Goal: Task Accomplishment & Management: Complete application form

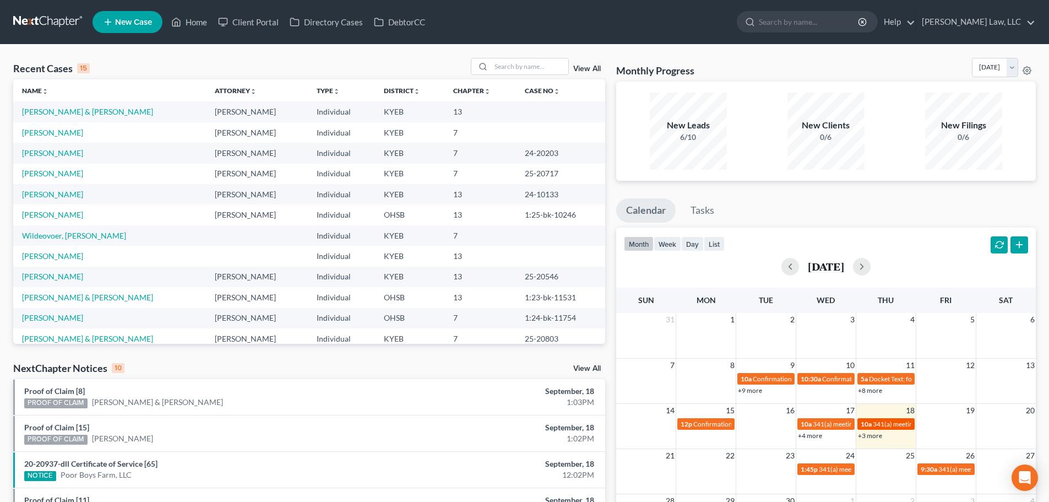
click at [874, 421] on span "341(a) meeting for [PERSON_NAME]" at bounding box center [926, 424] width 106 height 8
select select "Days"
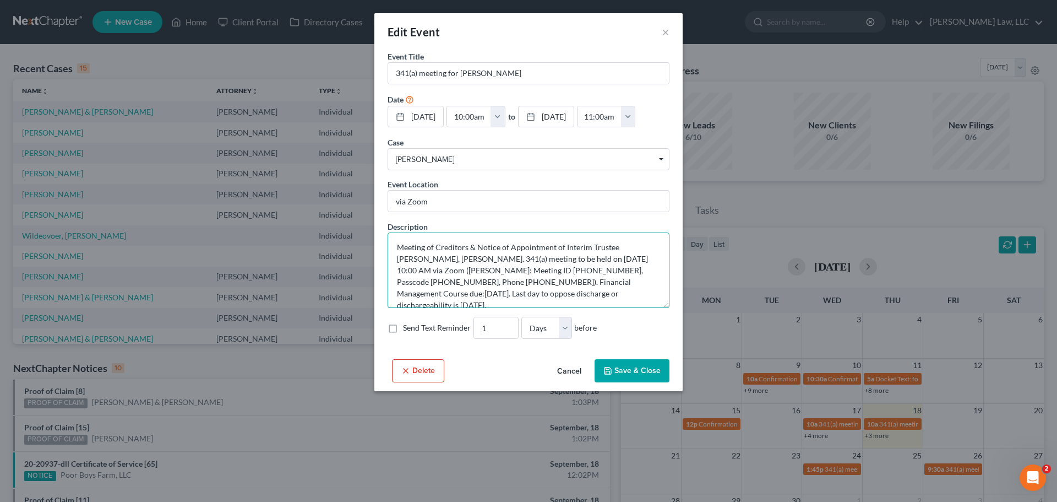
drag, startPoint x: 518, startPoint y: 267, endPoint x: 479, endPoint y: 272, distance: 40.0
click at [472, 272] on textarea "Meeting of Creditors & Notice of Appointment of Interim Trustee [PERSON_NAME], …" at bounding box center [529, 269] width 282 height 75
click at [578, 266] on textarea "Meeting of Creditors & Notice of Appointment of Interim Trustee [PERSON_NAME], …" at bounding box center [529, 269] width 282 height 75
click at [669, 31] on div "Edit Event ×" at bounding box center [528, 31] width 308 height 37
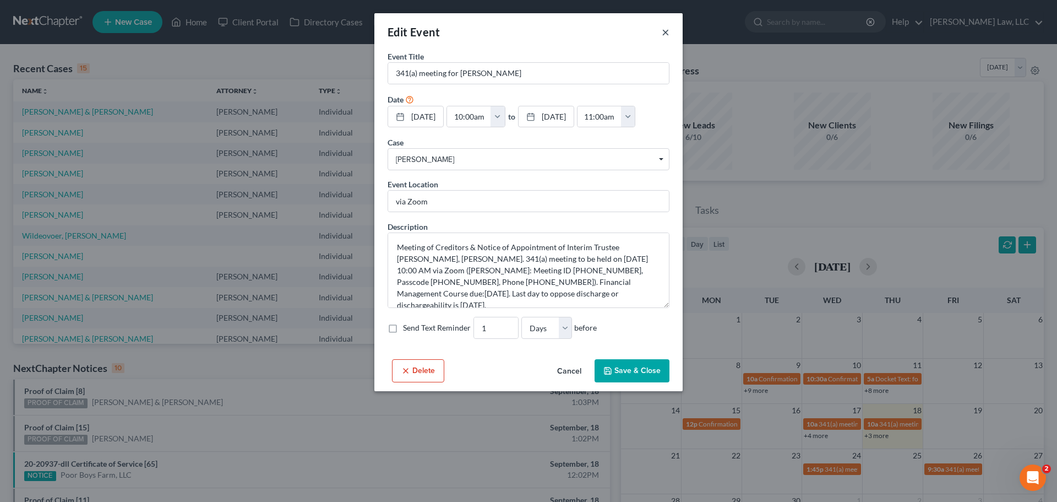
click at [666, 31] on button "×" at bounding box center [666, 31] width 8 height 13
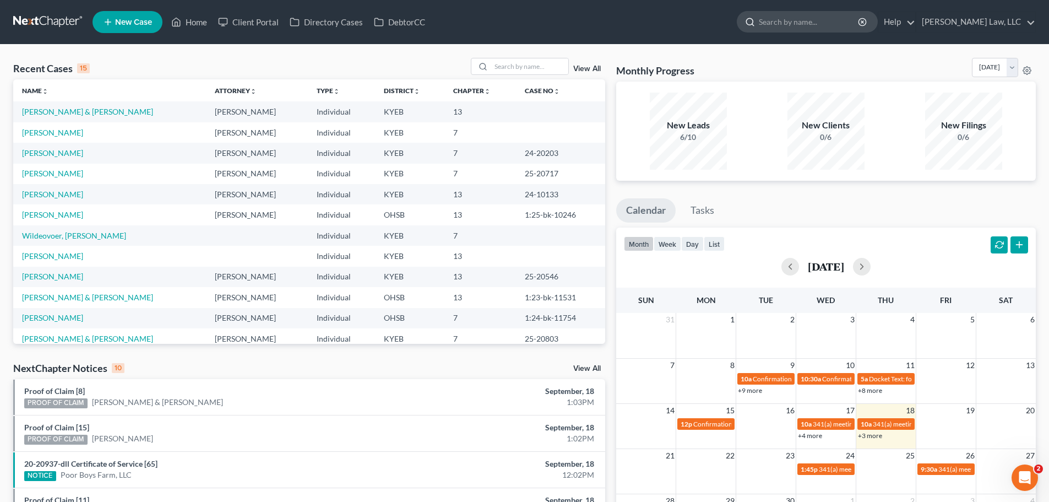
click at [811, 26] on input "search" at bounding box center [809, 22] width 101 height 20
type input "[PERSON_NAME]"
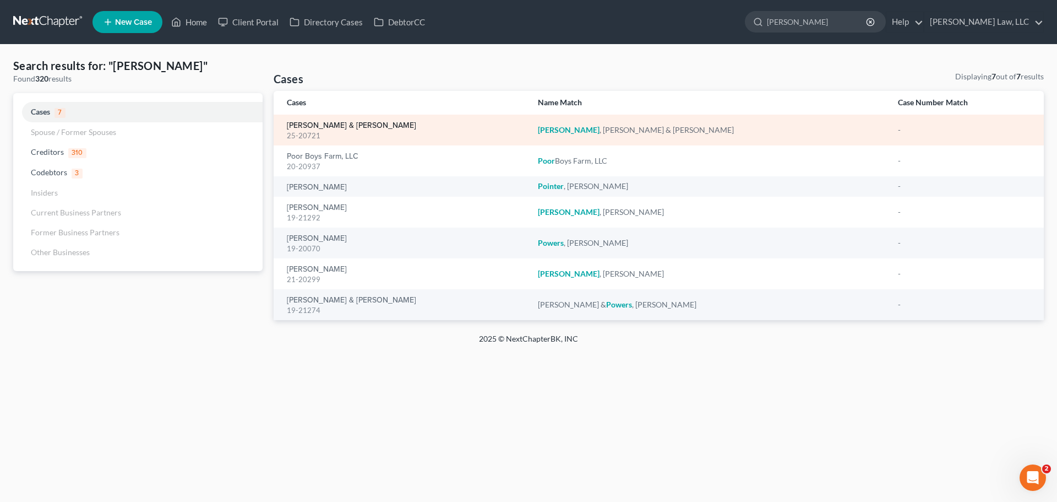
click at [338, 127] on link "[PERSON_NAME] & [PERSON_NAME]" at bounding box center [351, 126] width 129 height 8
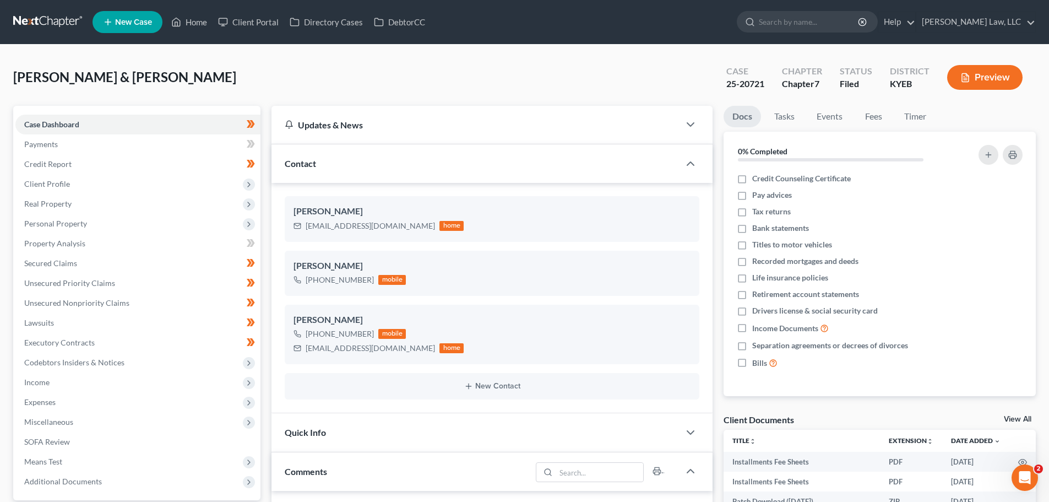
scroll to position [237, 0]
click at [67, 207] on span "Real Property" at bounding box center [47, 203] width 47 height 9
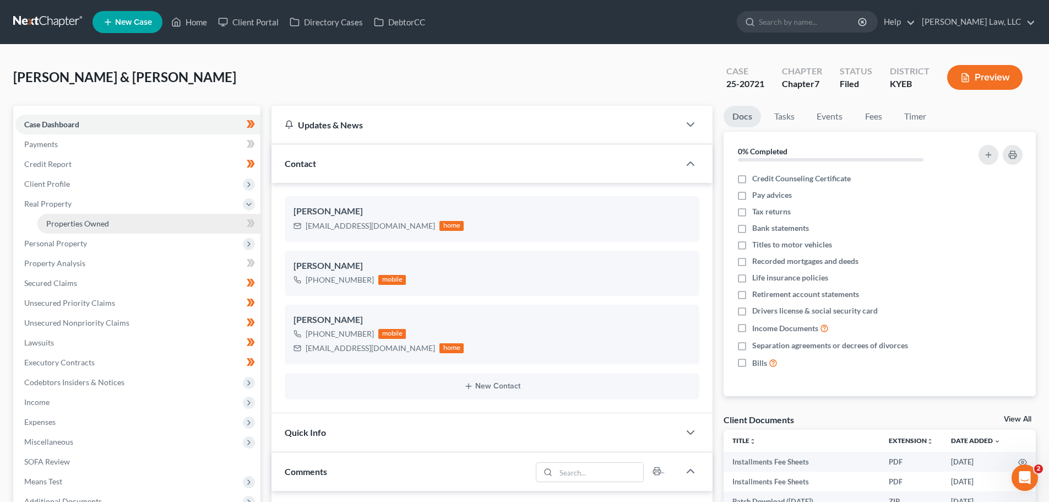
click at [68, 219] on span "Properties Owned" at bounding box center [77, 223] width 63 height 9
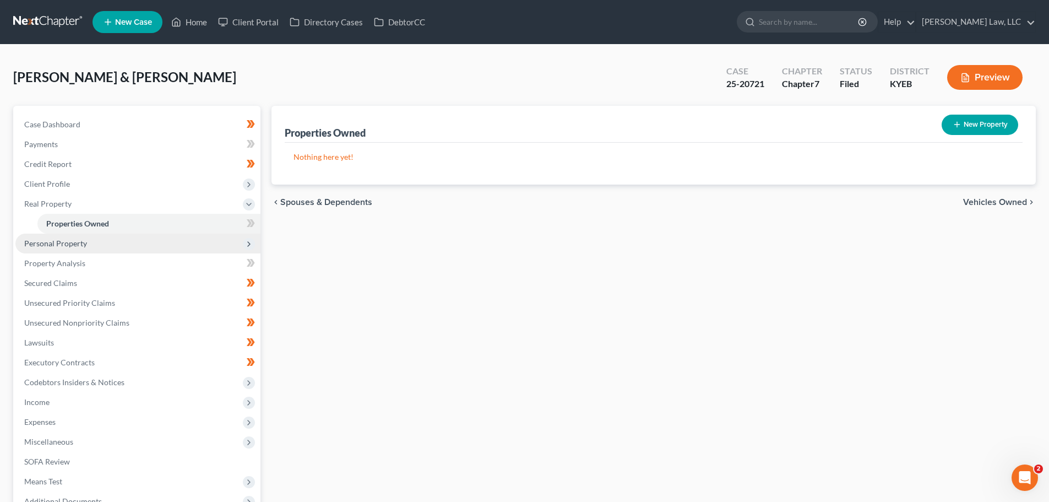
click at [65, 245] on span "Personal Property" at bounding box center [55, 242] width 63 height 9
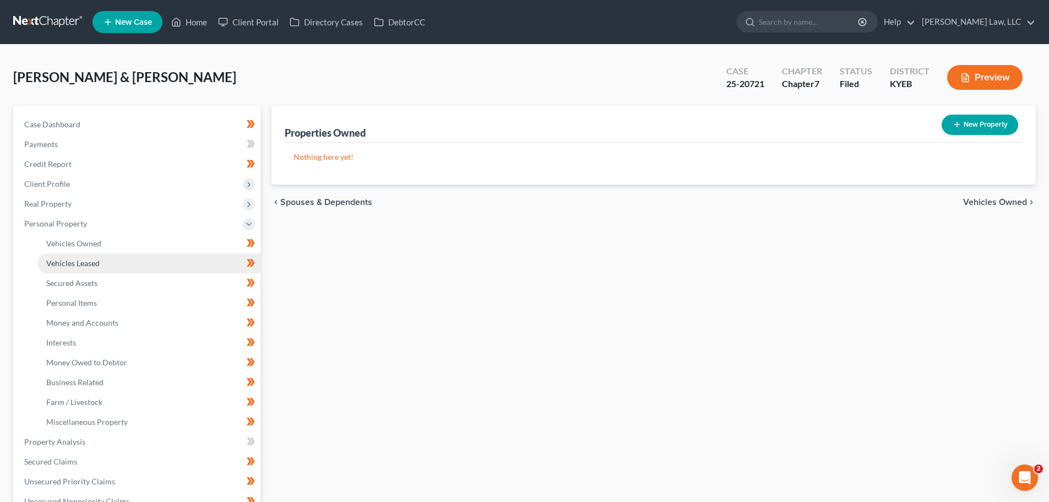
click at [66, 262] on span "Vehicles Leased" at bounding box center [72, 262] width 53 height 9
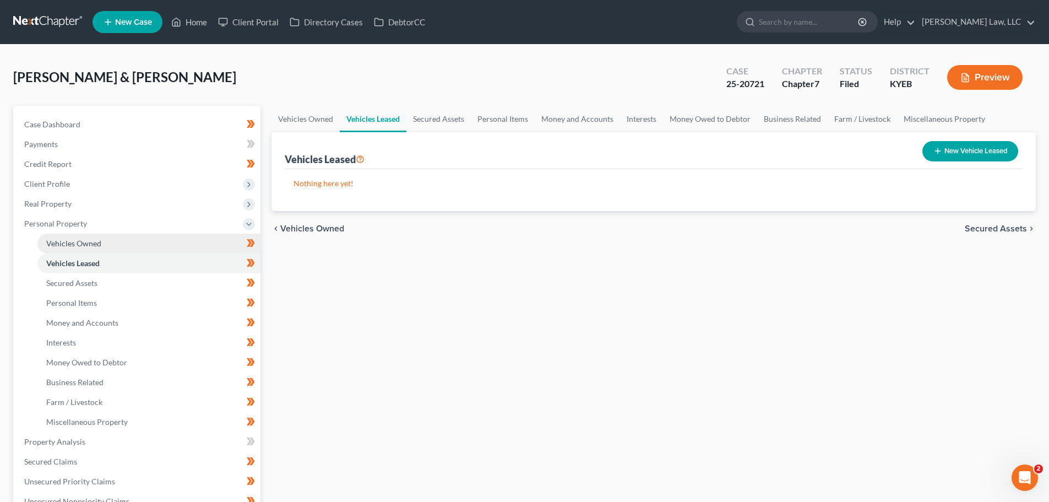
click at [67, 250] on link "Vehicles Owned" at bounding box center [148, 243] width 223 height 20
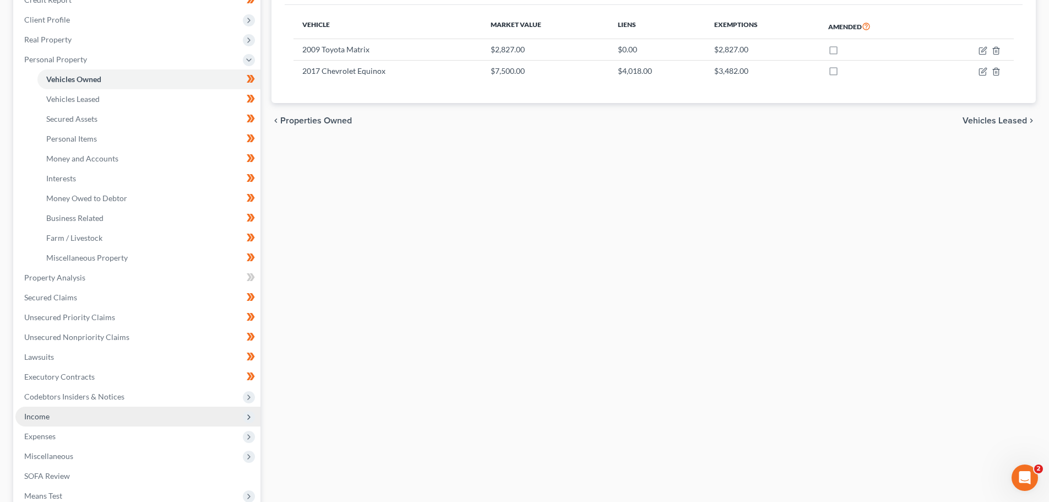
scroll to position [165, 0]
click at [53, 415] on span "Income" at bounding box center [137, 415] width 245 height 20
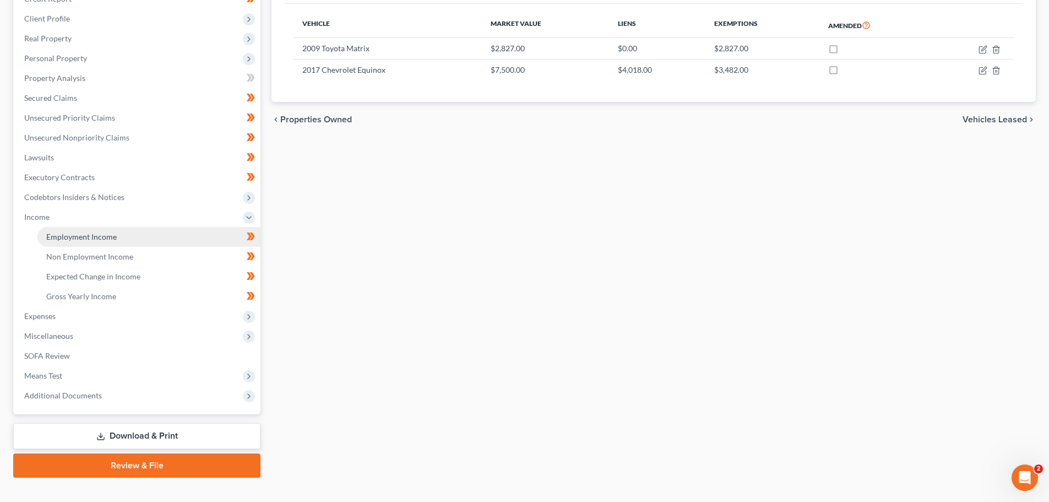
click at [60, 242] on link "Employment Income" at bounding box center [148, 237] width 223 height 20
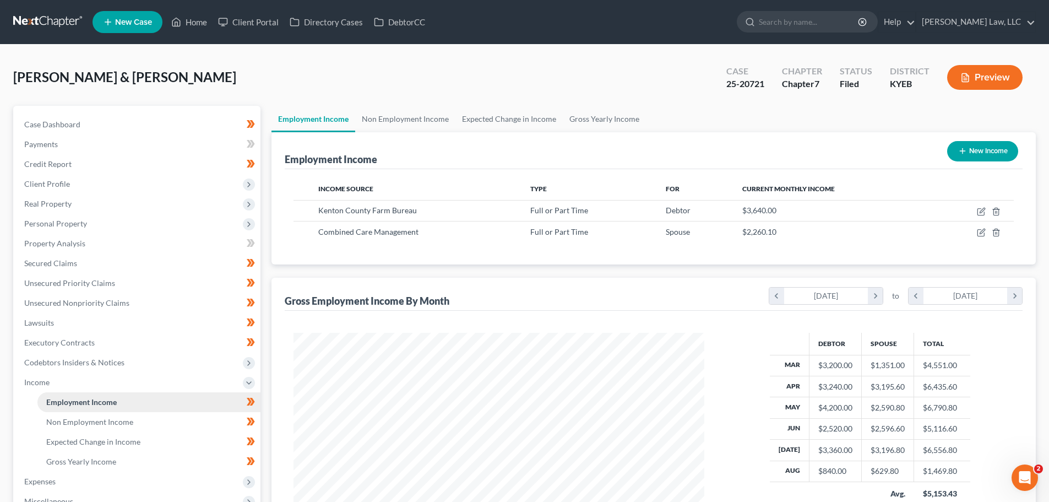
scroll to position [205, 433]
click at [42, 175] on span "Client Profile" at bounding box center [137, 184] width 245 height 20
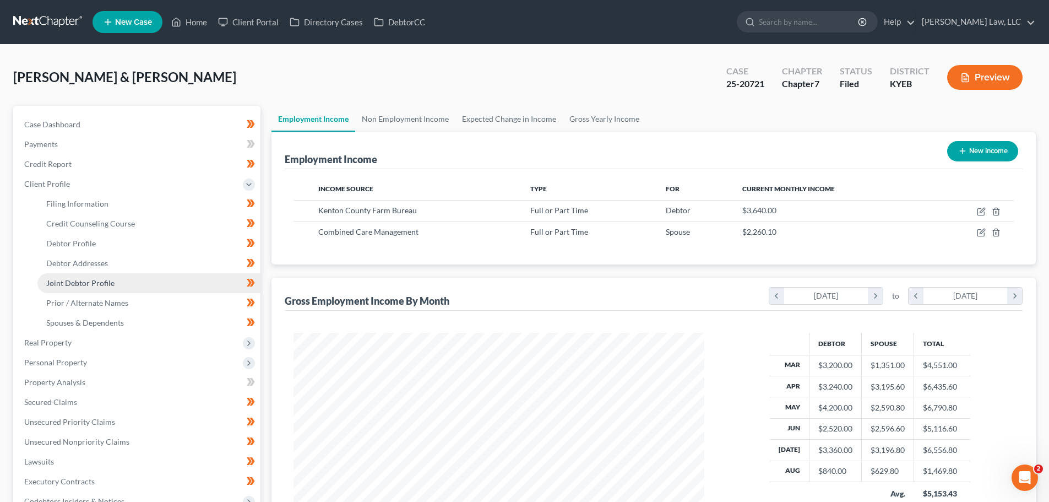
click at [71, 289] on link "Joint Debtor Profile" at bounding box center [148, 283] width 223 height 20
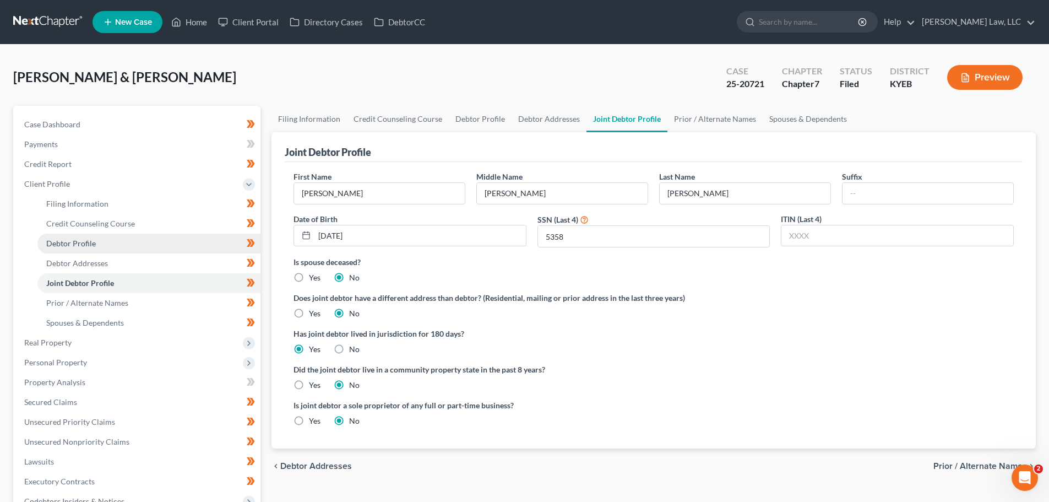
click at [72, 242] on span "Debtor Profile" at bounding box center [71, 242] width 50 height 9
select select "1"
select select "3"
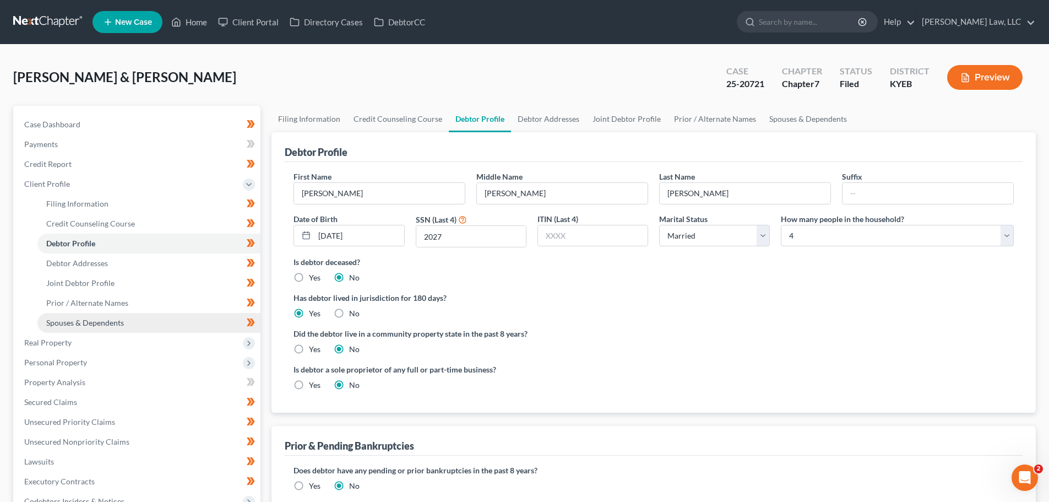
click at [80, 323] on span "Spouses & Dependents" at bounding box center [85, 322] width 78 height 9
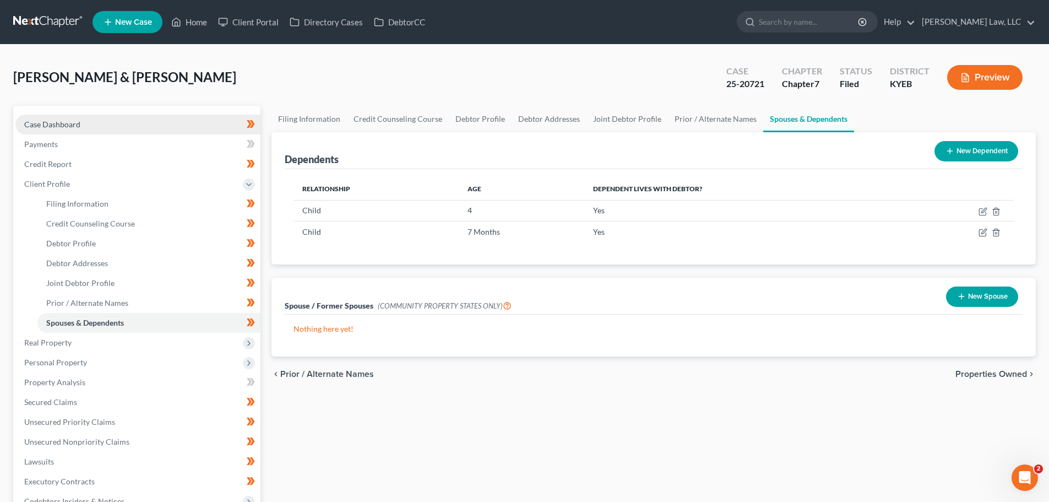
click at [62, 127] on span "Case Dashboard" at bounding box center [52, 123] width 56 height 9
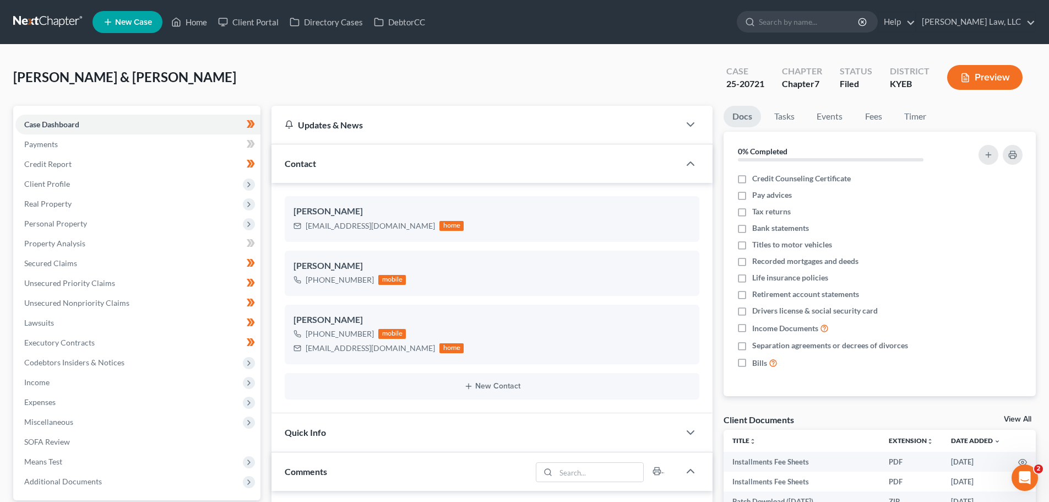
scroll to position [237, 0]
click at [838, 121] on link "Events" at bounding box center [830, 116] width 44 height 21
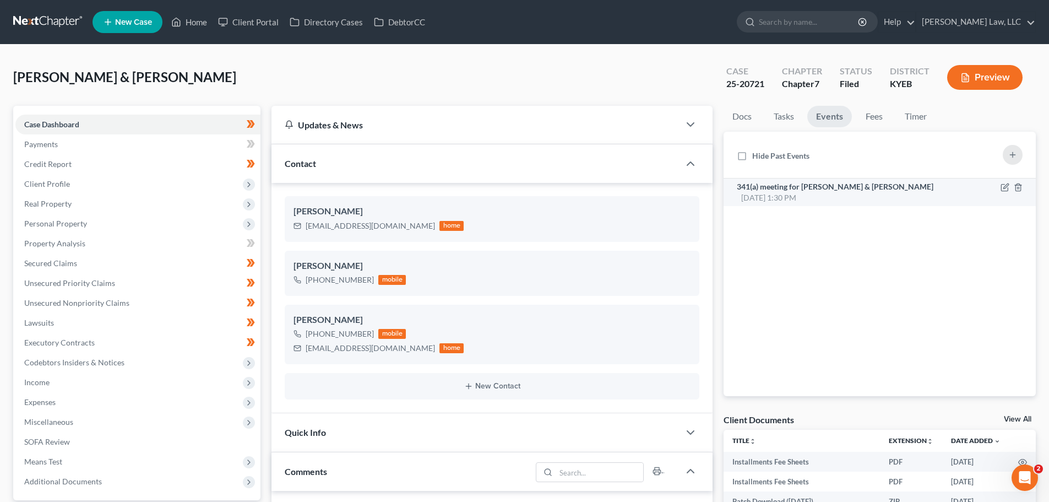
click at [875, 189] on span "341(a) meeting for [PERSON_NAME] & [PERSON_NAME]" at bounding box center [835, 186] width 197 height 9
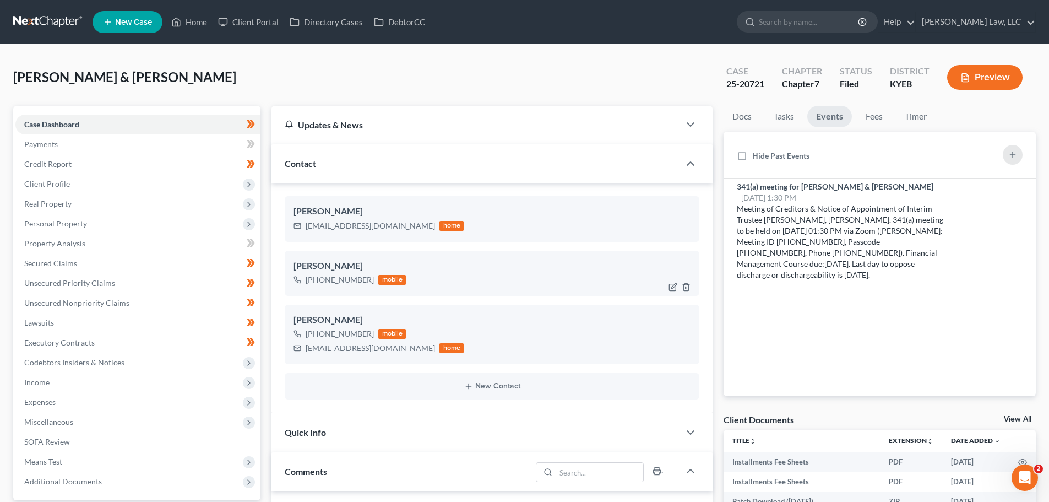
drag, startPoint x: 784, startPoint y: 253, endPoint x: 667, endPoint y: 276, distance: 119.1
click at [39, 378] on span "Income" at bounding box center [36, 381] width 25 height 9
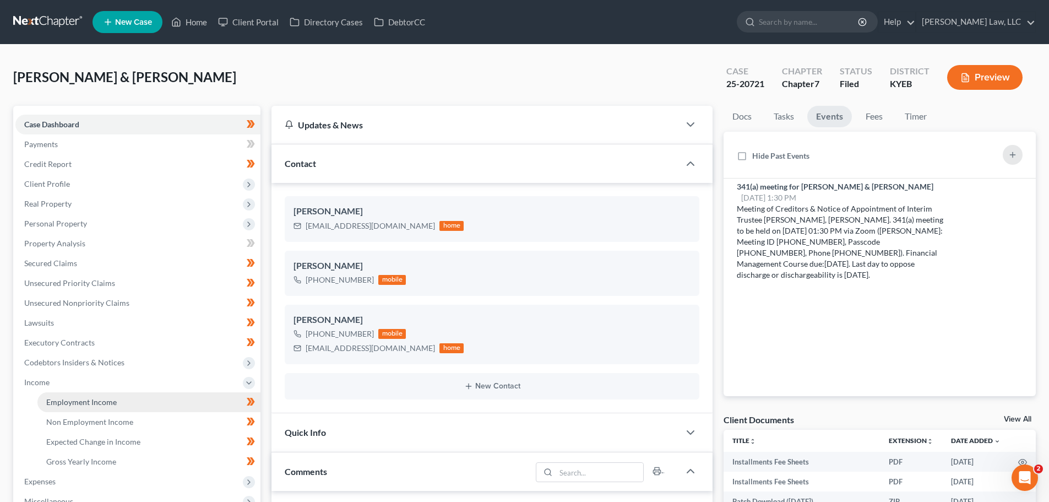
click at [48, 399] on span "Employment Income" at bounding box center [81, 401] width 70 height 9
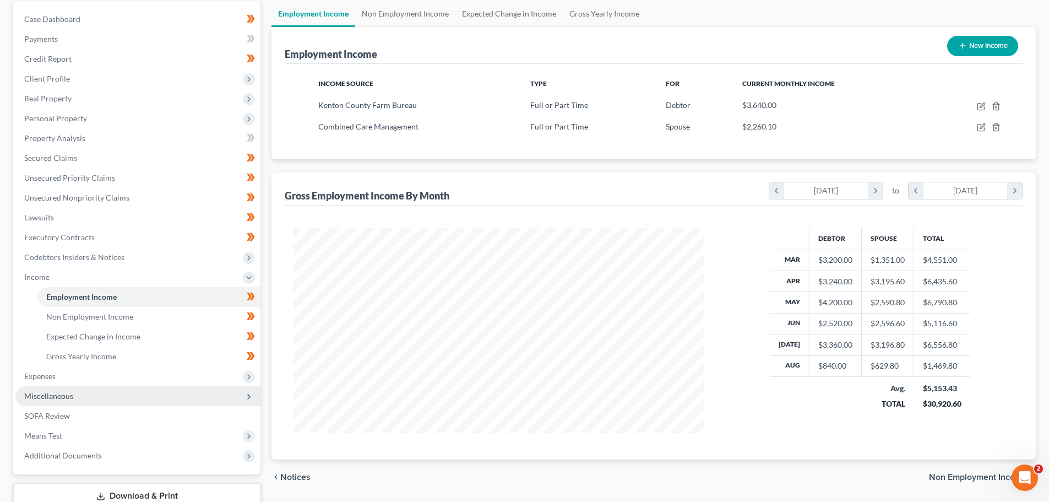
scroll to position [110, 0]
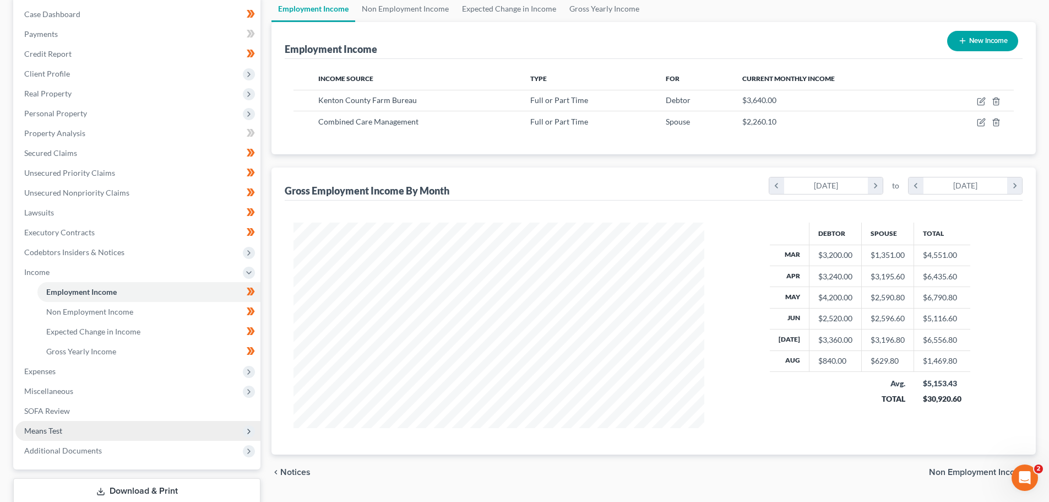
click at [79, 438] on span "Means Test" at bounding box center [137, 431] width 245 height 20
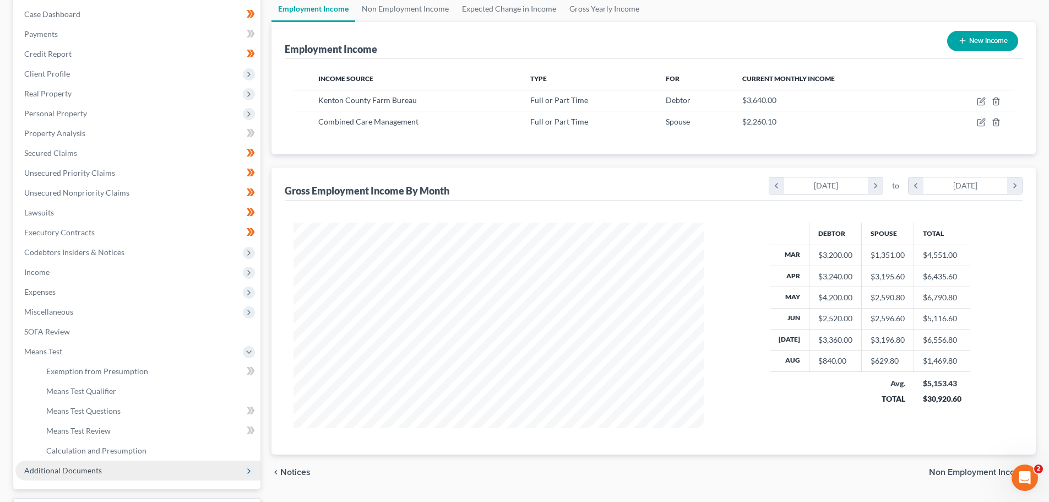
click at [80, 469] on span "Additional Documents" at bounding box center [63, 469] width 78 height 9
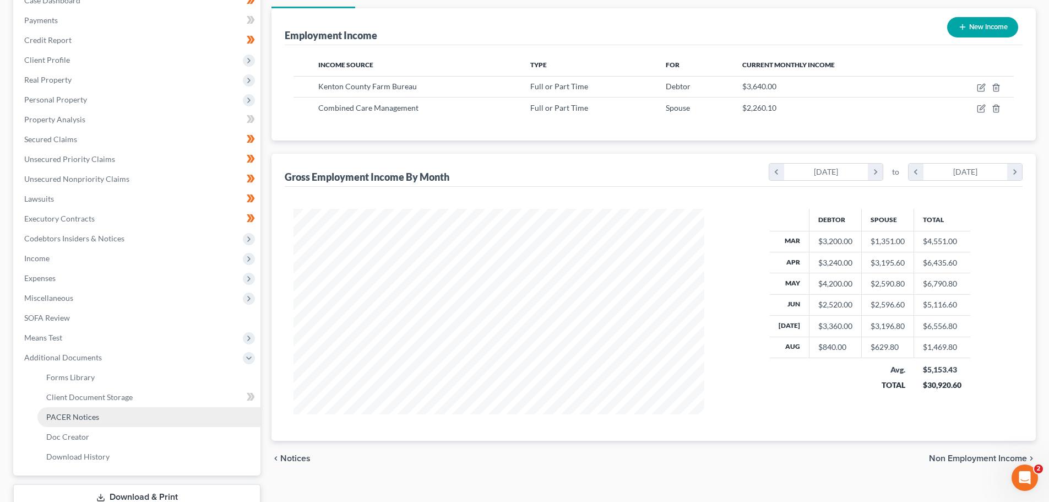
scroll to position [0, 0]
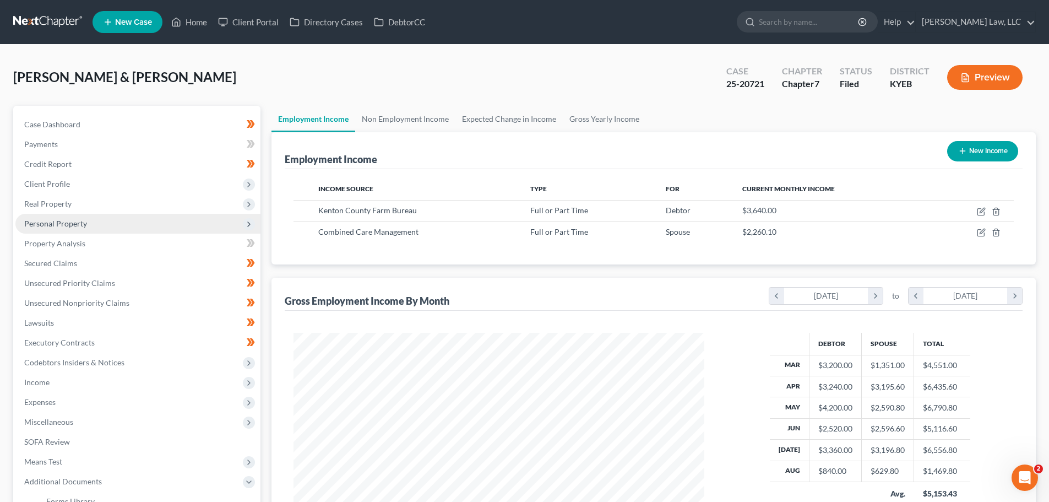
click at [63, 221] on span "Personal Property" at bounding box center [55, 223] width 63 height 9
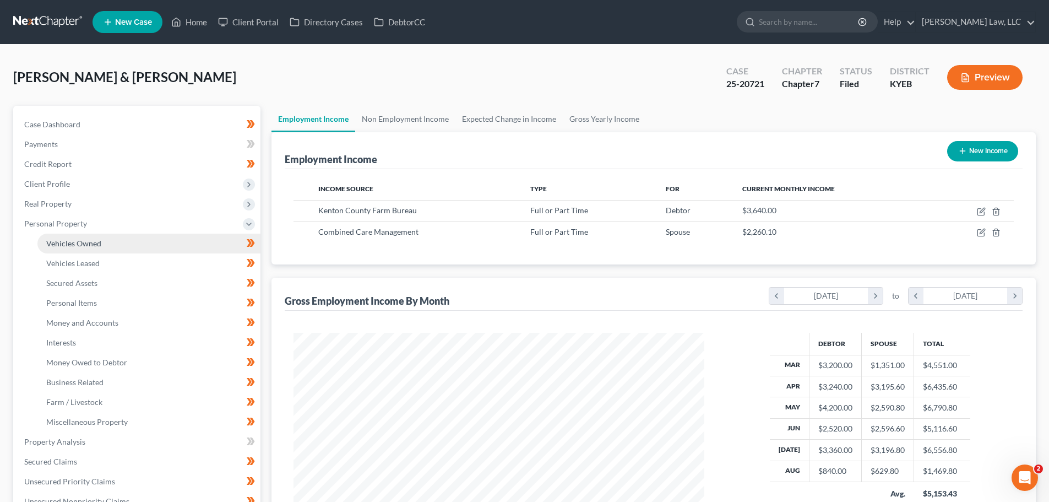
click at [67, 239] on span "Vehicles Owned" at bounding box center [73, 242] width 55 height 9
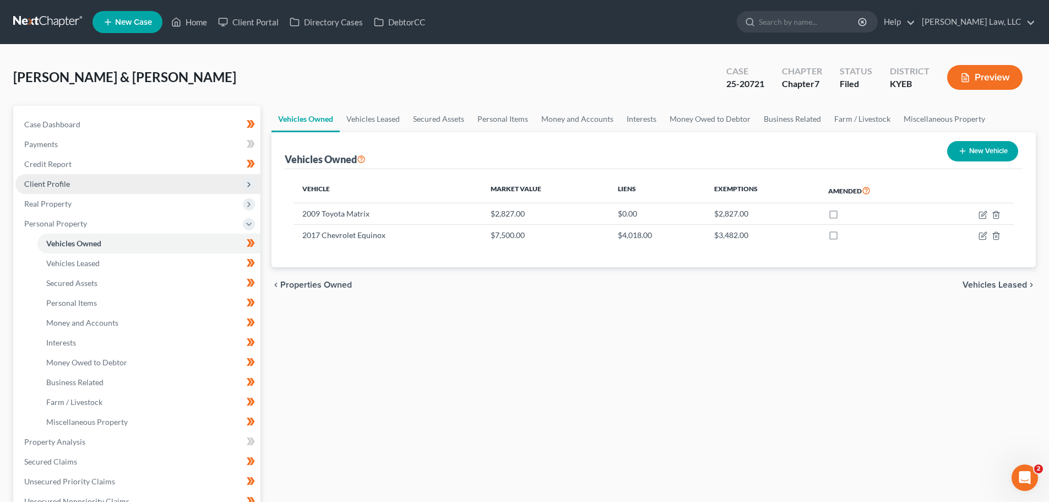
click at [40, 184] on span "Client Profile" at bounding box center [47, 183] width 46 height 9
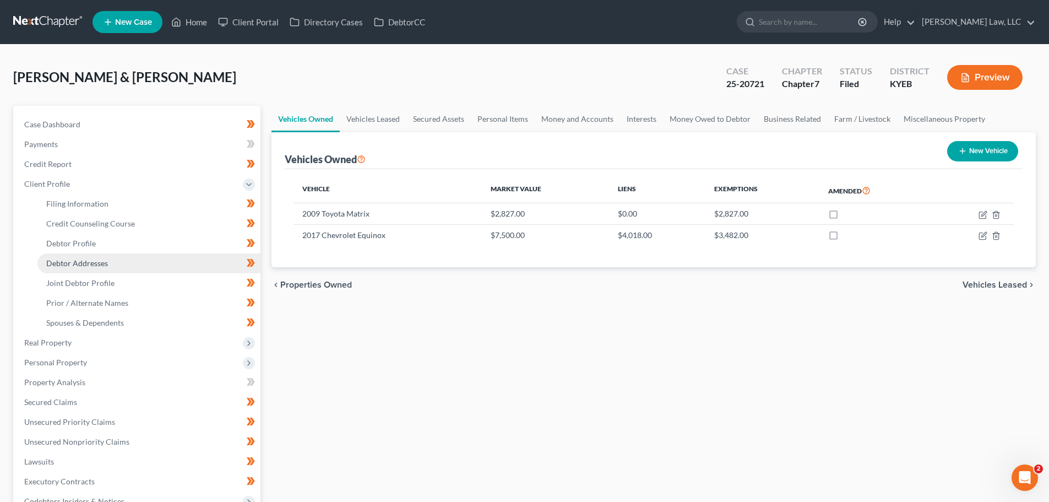
click at [70, 264] on span "Debtor Addresses" at bounding box center [77, 262] width 62 height 9
